Goal: Information Seeking & Learning: Learn about a topic

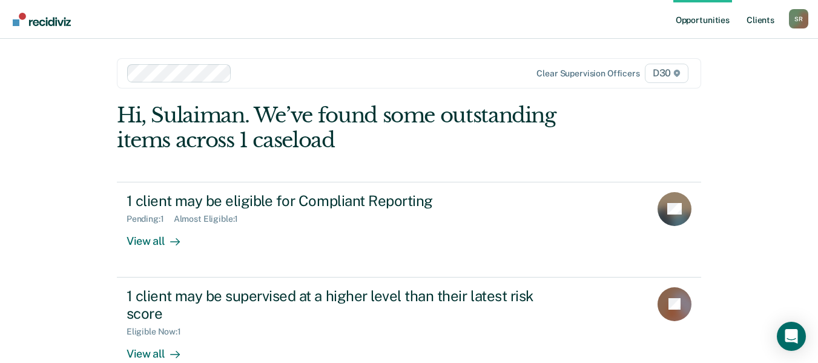
click at [766, 19] on link "Client s" at bounding box center [760, 19] width 33 height 39
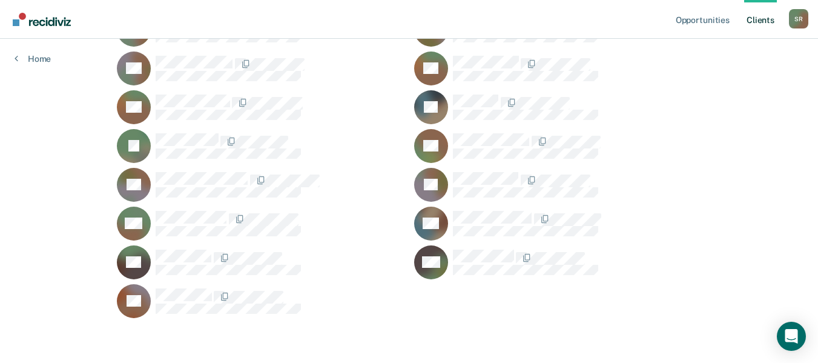
scroll to position [904, 0]
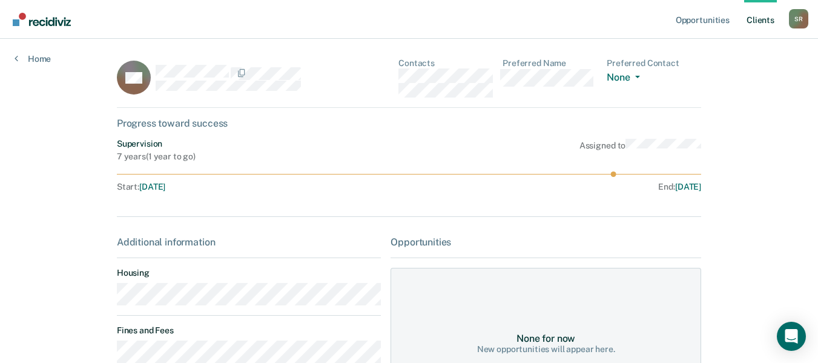
click at [757, 17] on link "Client s" at bounding box center [760, 19] width 33 height 39
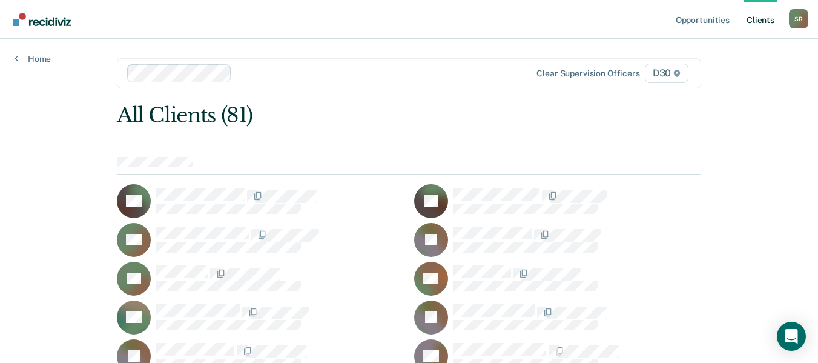
scroll to position [356, 0]
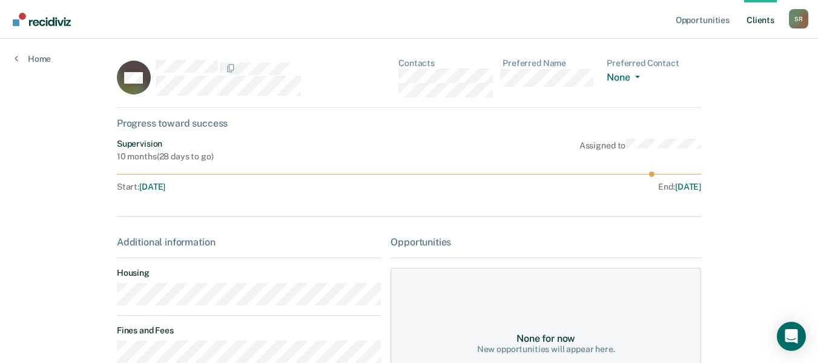
click at [760, 19] on link "Client s" at bounding box center [760, 19] width 33 height 39
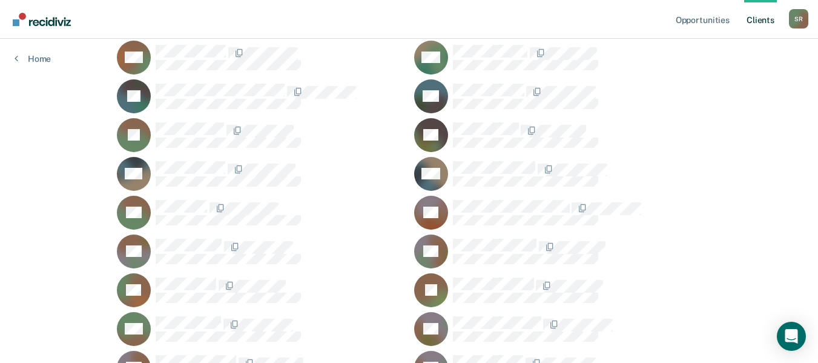
scroll to position [1090, 0]
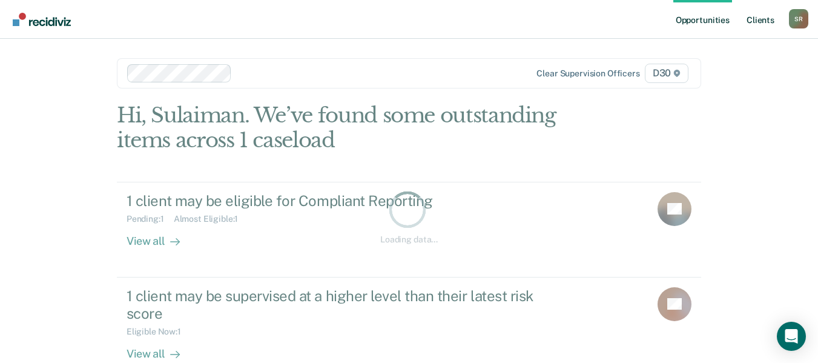
click at [770, 23] on link "Client s" at bounding box center [760, 19] width 33 height 39
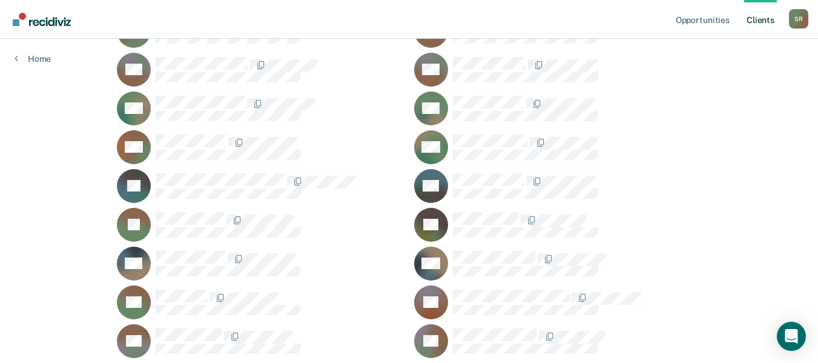
scroll to position [970, 0]
